Goal: Transaction & Acquisition: Subscribe to service/newsletter

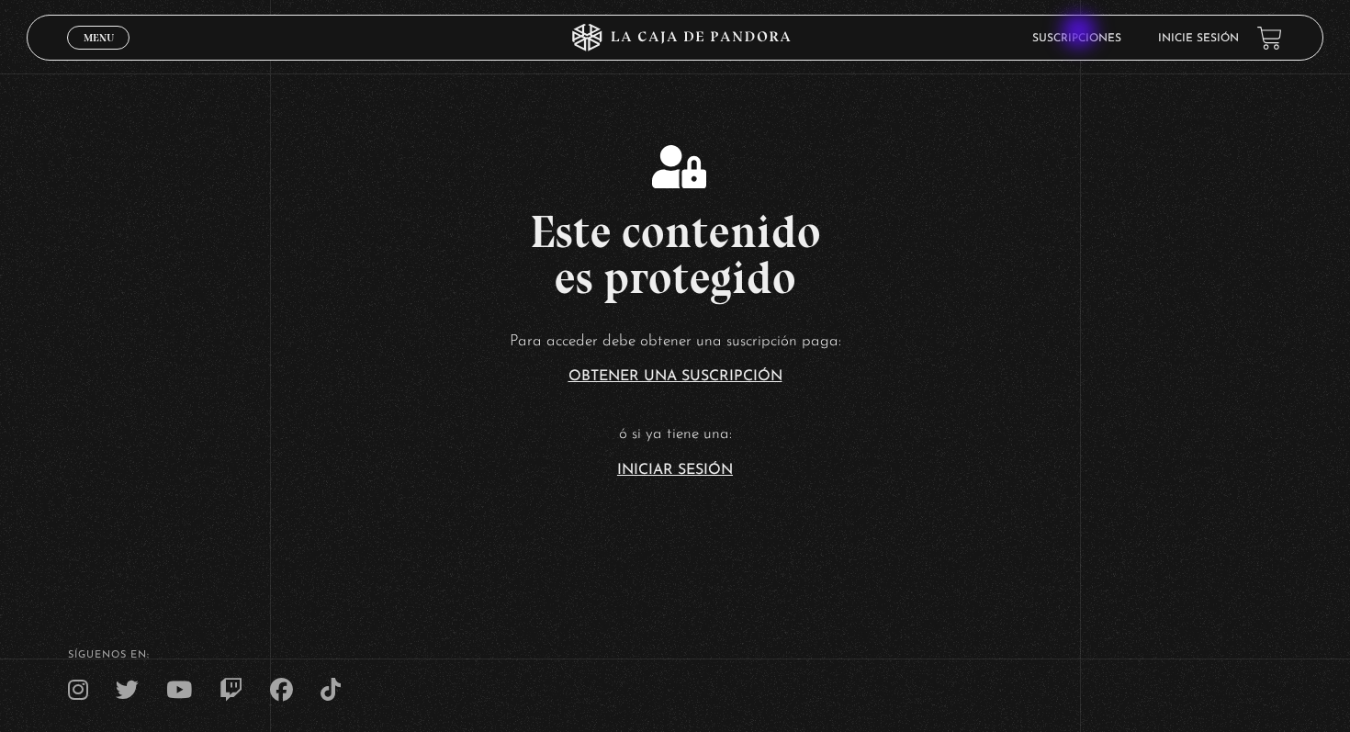
click at [1081, 33] on link "Suscripciones" at bounding box center [1076, 38] width 89 height 11
click at [1193, 41] on link "Inicie sesión" at bounding box center [1198, 38] width 81 height 11
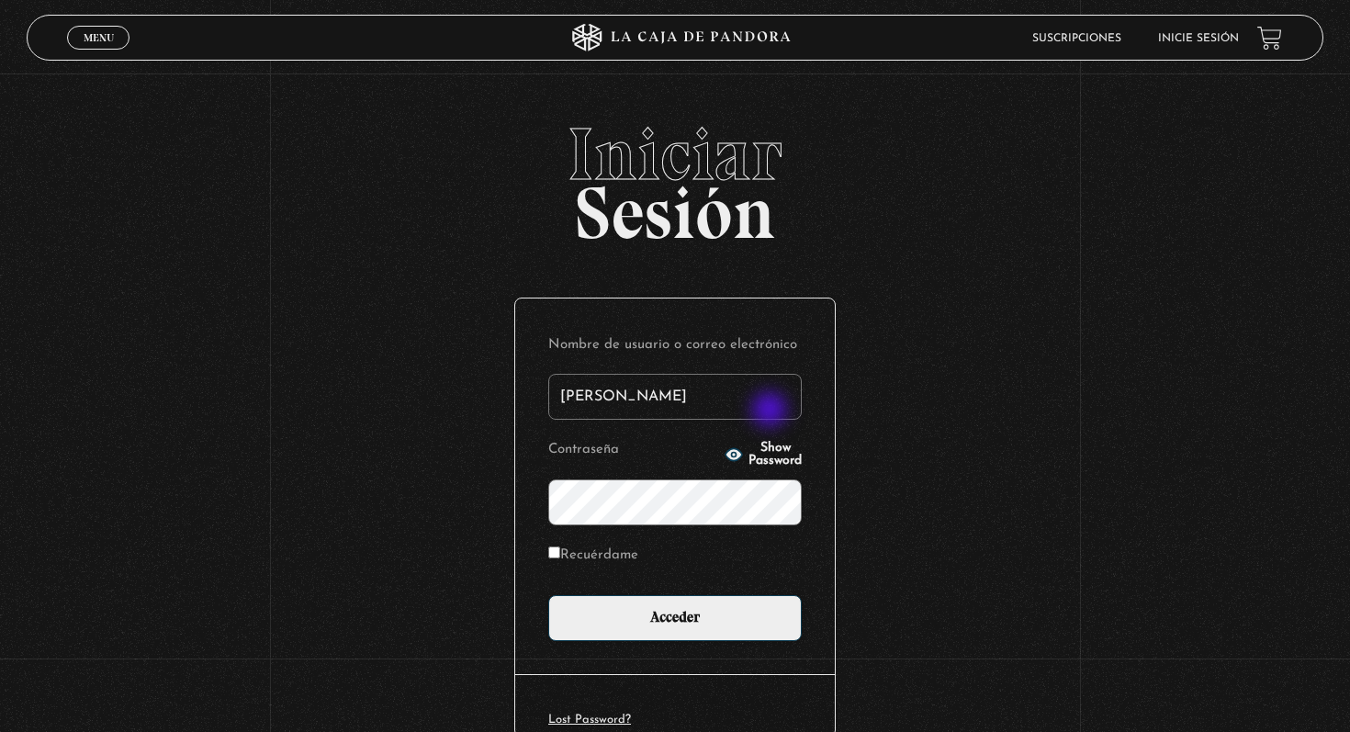
type input "[PERSON_NAME][EMAIL_ADDRESS][PERSON_NAME][PERSON_NAME][DOMAIN_NAME]"
click at [743, 405] on input "[PERSON_NAME][EMAIL_ADDRESS][PERSON_NAME][PERSON_NAME][DOMAIN_NAME]" at bounding box center [674, 397] width 253 height 46
type input "adrianarcecr@outlook.es"
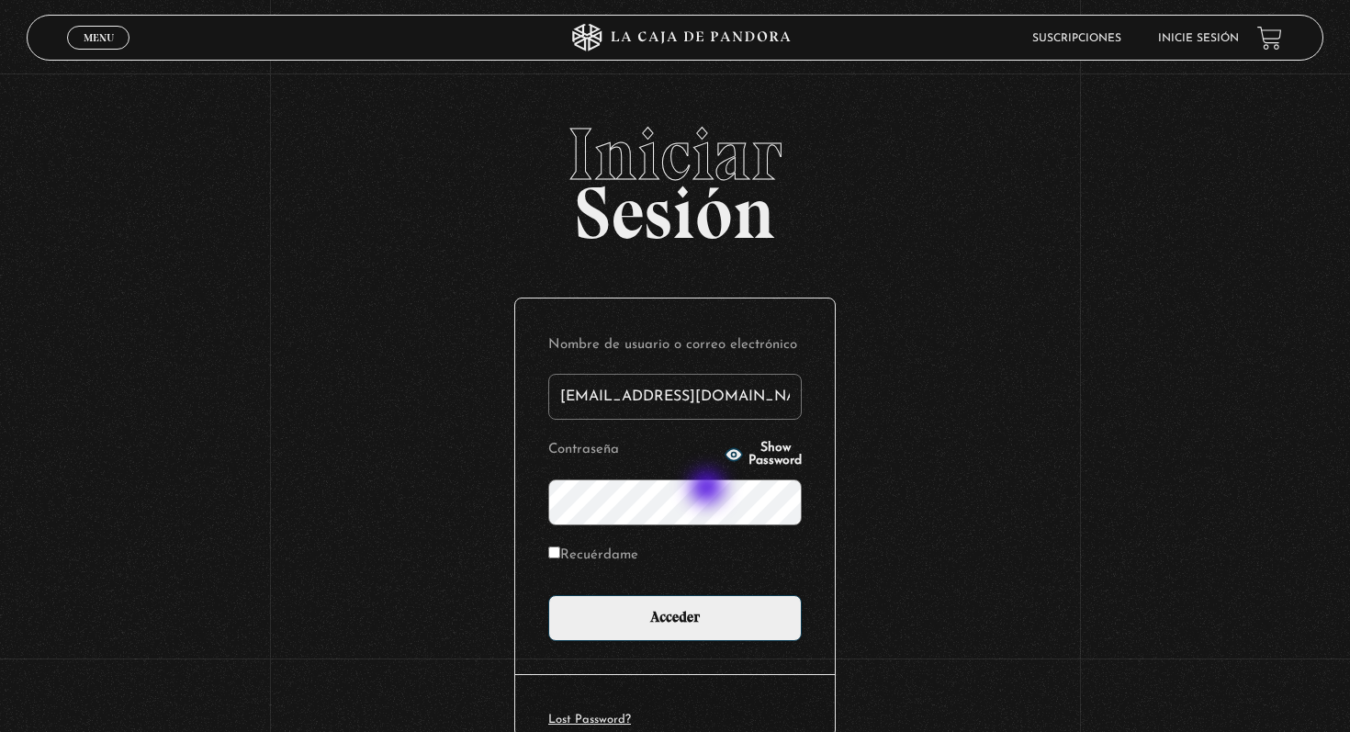
click at [548, 595] on input "Acceder" at bounding box center [674, 618] width 253 height 46
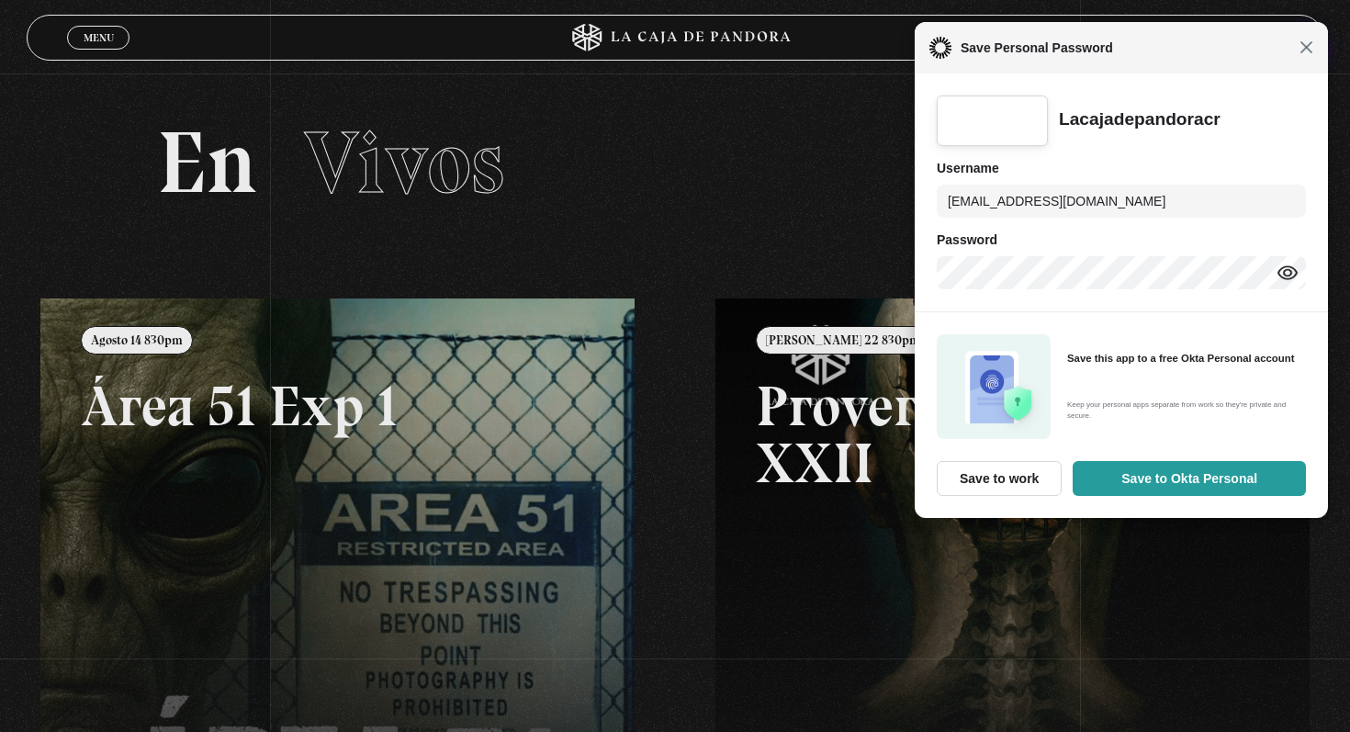
click at [1304, 46] on span "Close" at bounding box center [1306, 47] width 14 height 14
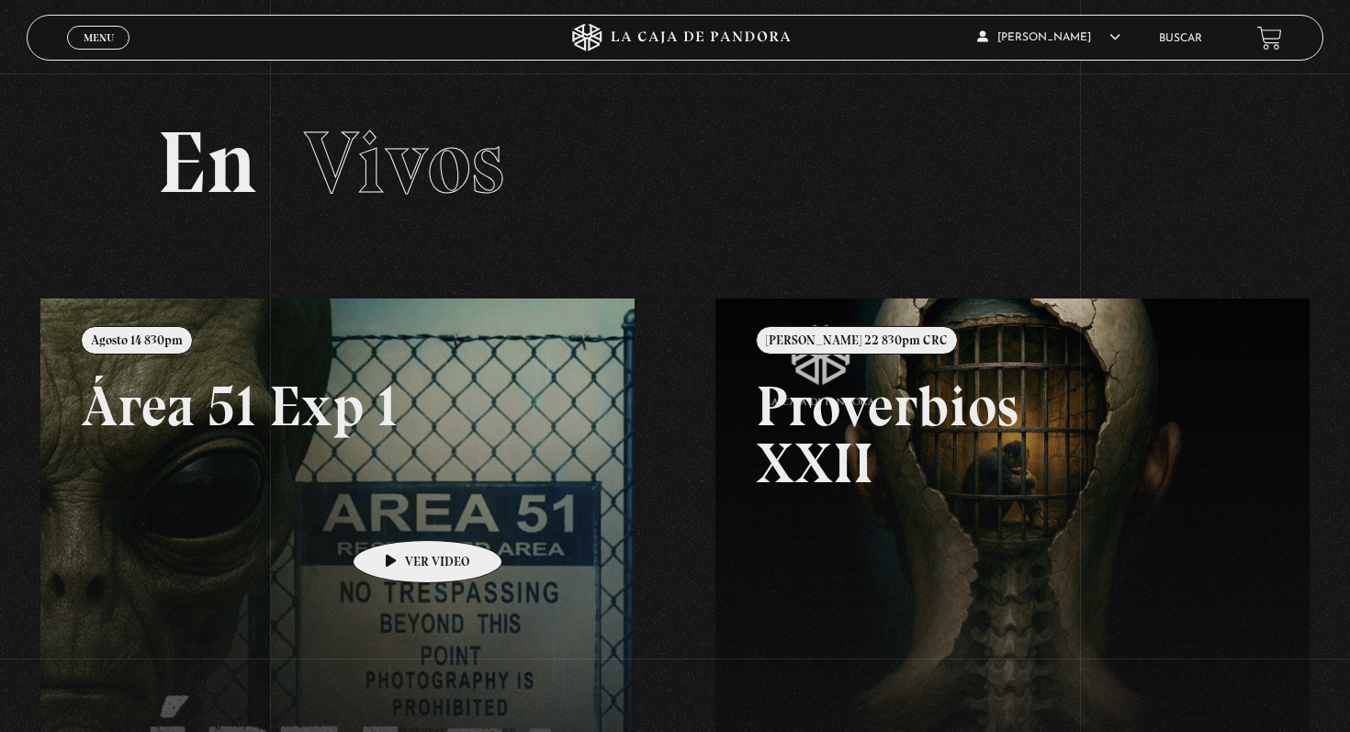
click at [398, 512] on link at bounding box center [715, 664] width 1350 height 732
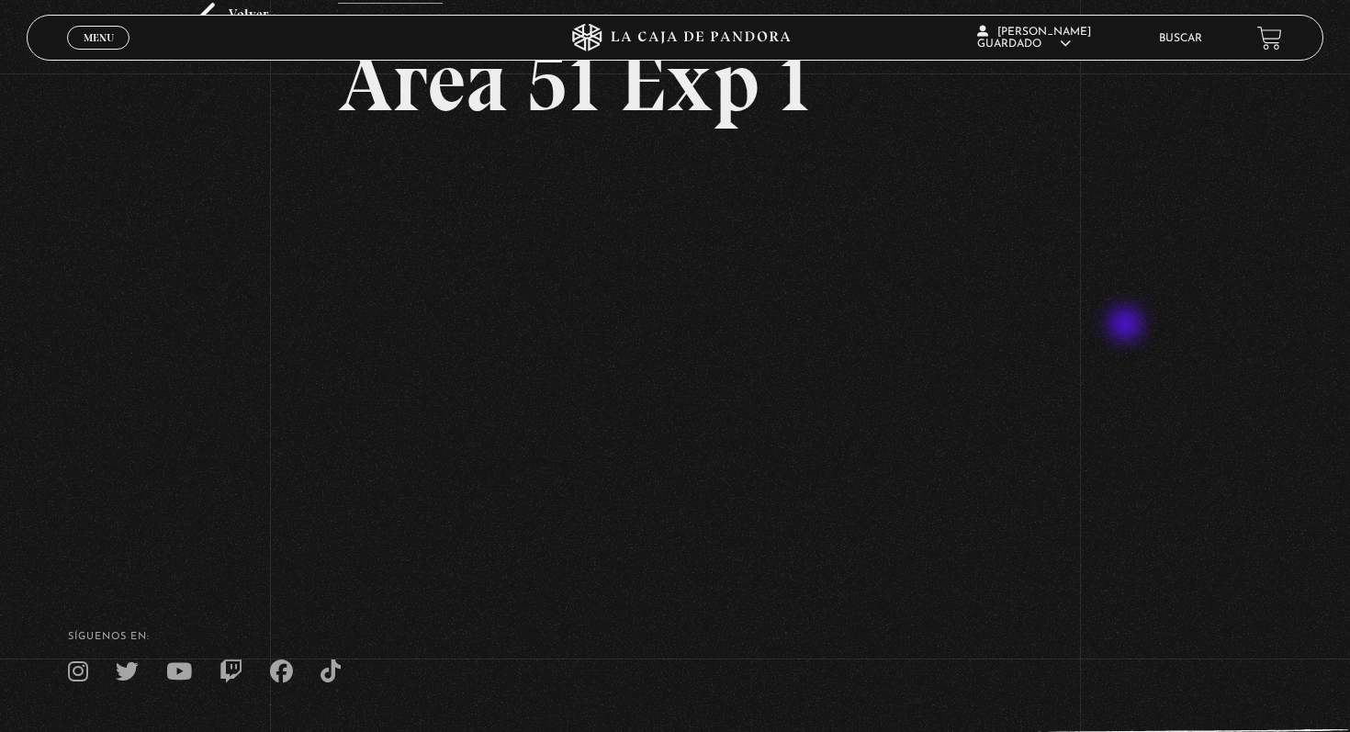
scroll to position [91, 0]
